Goal: Information Seeking & Learning: Learn about a topic

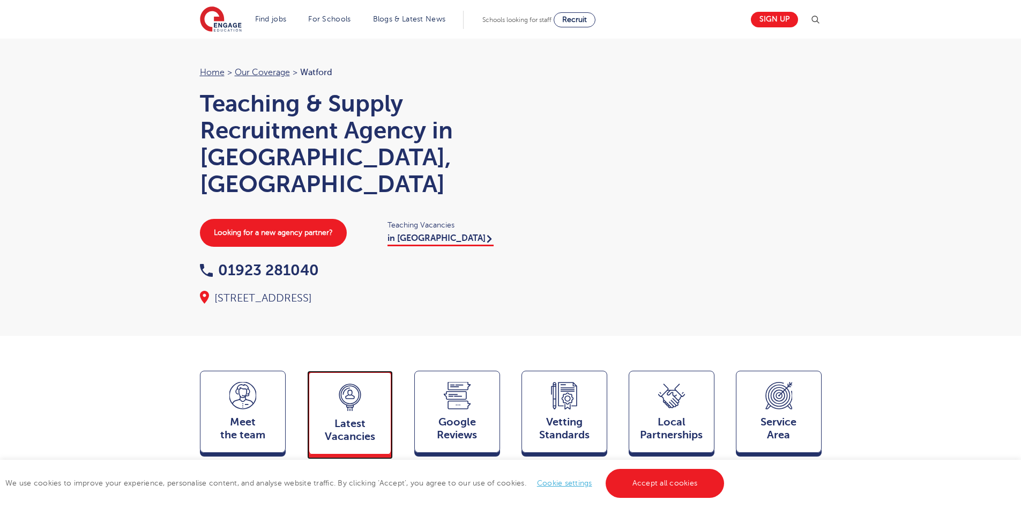
click at [341, 384] on div "Latest Vacancies Jobs" at bounding box center [350, 413] width 86 height 84
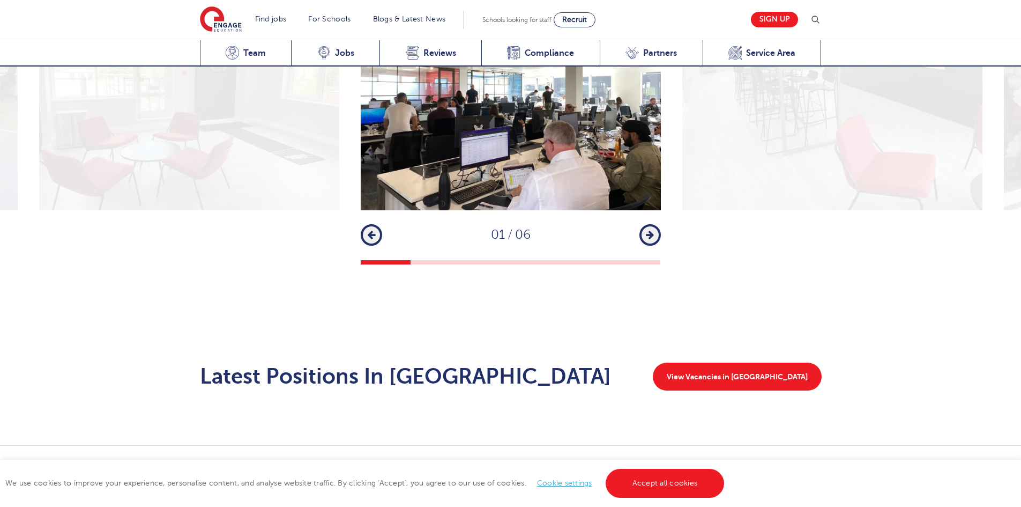
scroll to position [1753, 0]
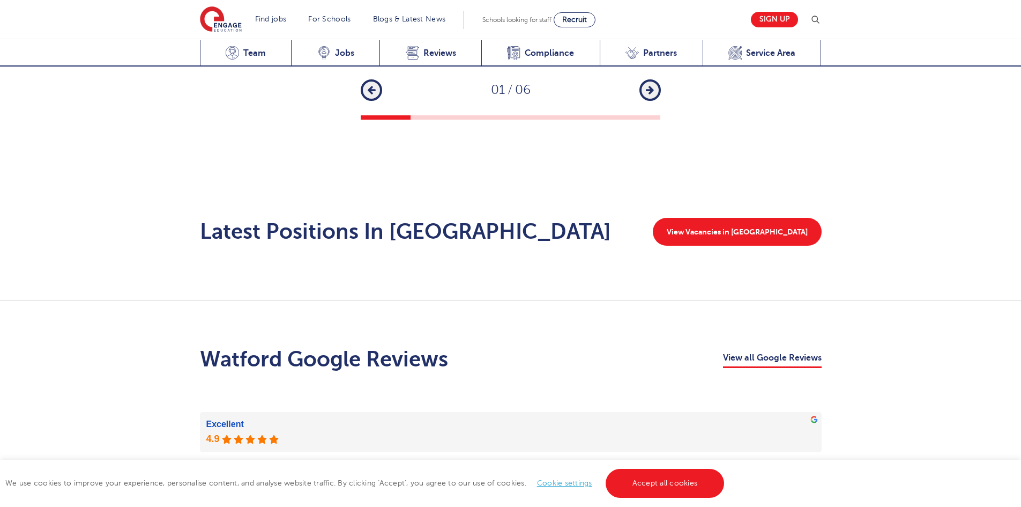
scroll to position [1485, 0]
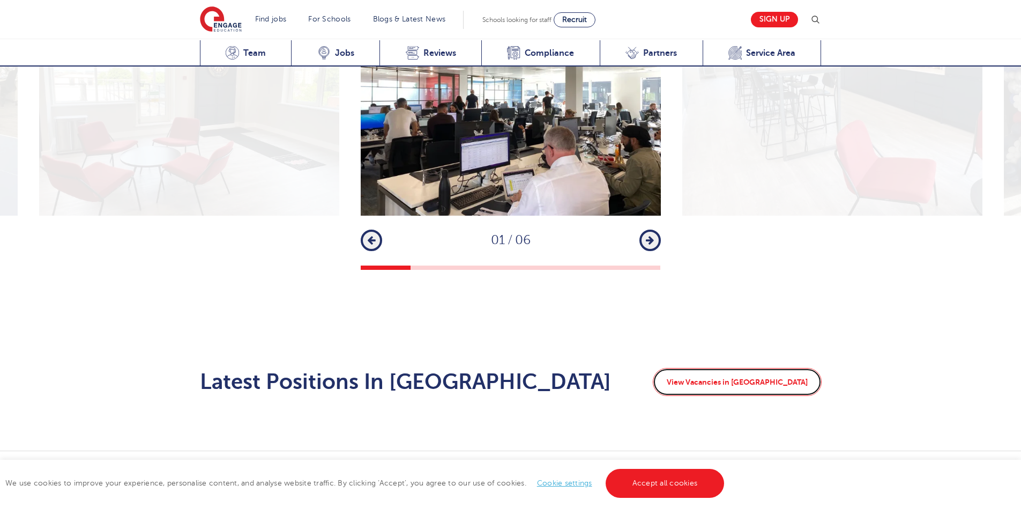
click at [773, 368] on link "View Vacancies in Watford" at bounding box center [737, 382] width 169 height 28
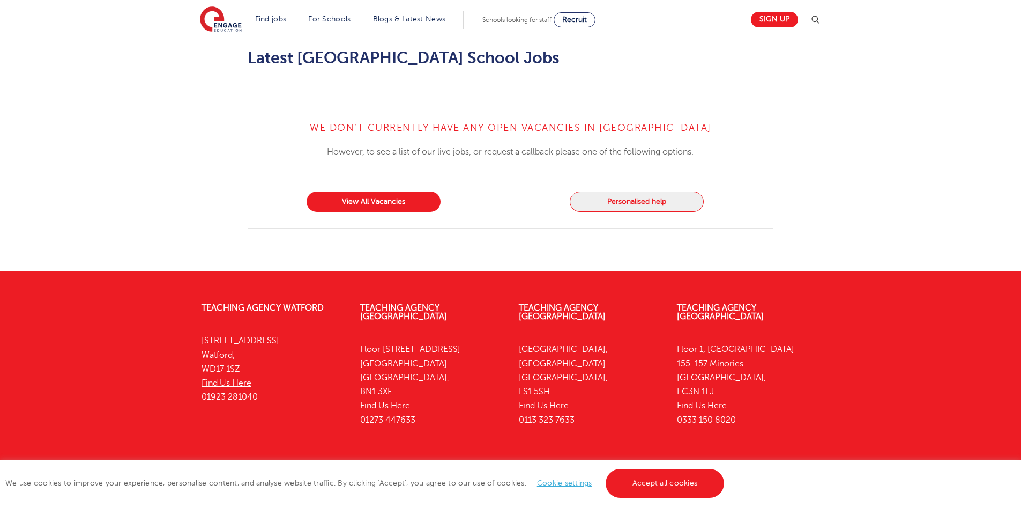
scroll to position [1258, 0]
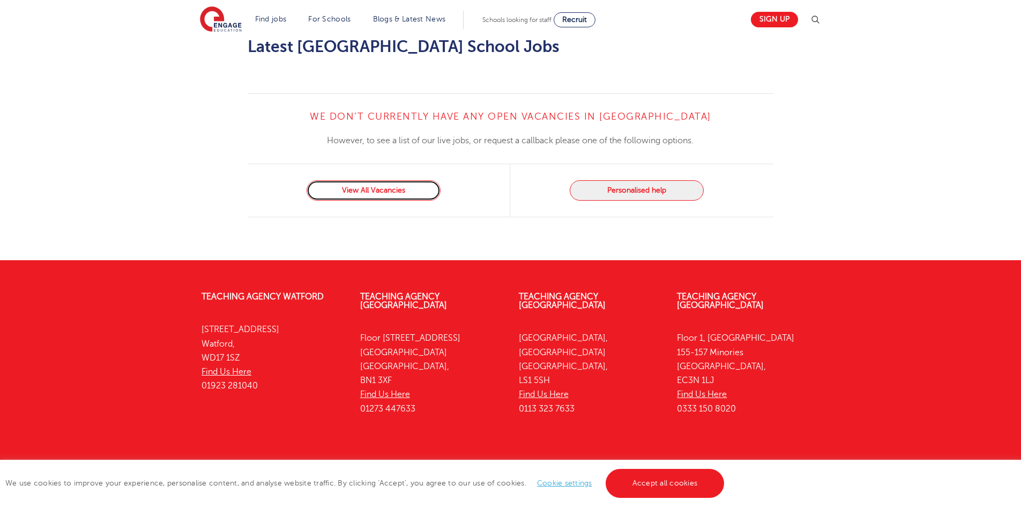
click at [380, 180] on link "View All Vacancies" at bounding box center [374, 190] width 134 height 20
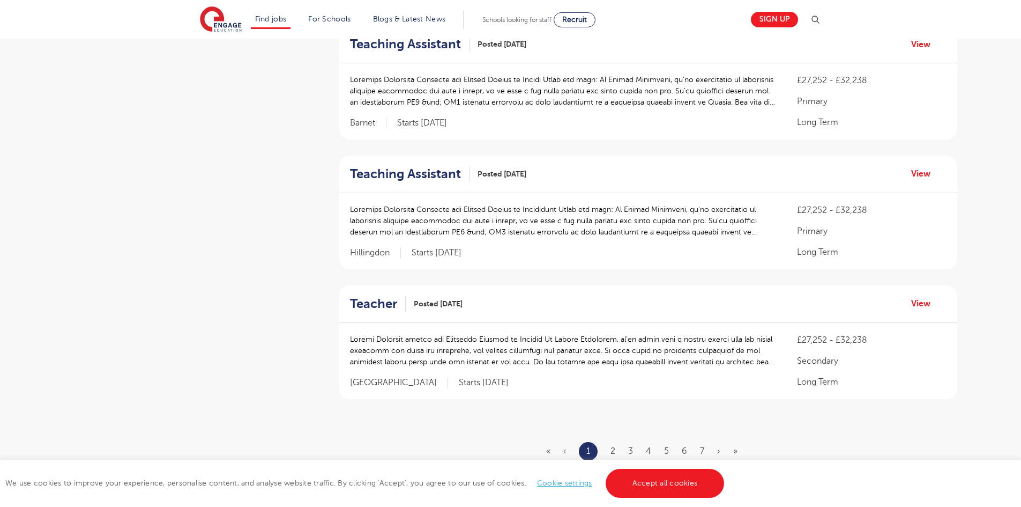
scroll to position [1072, 0]
